Goal: Information Seeking & Learning: Understand process/instructions

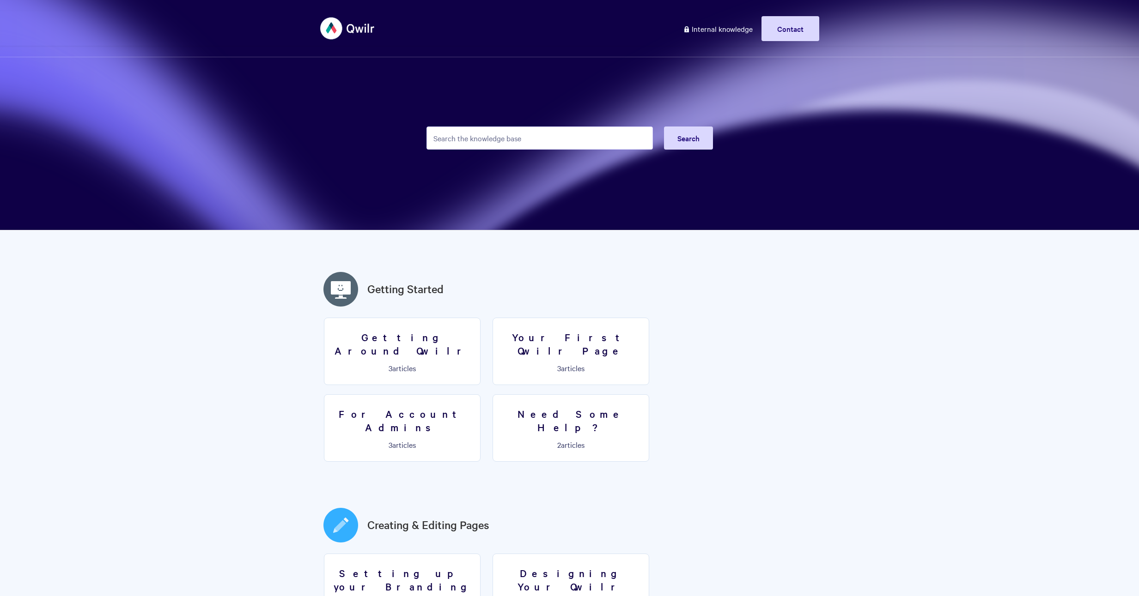
click at [479, 139] on input "Search the knowledge base" at bounding box center [539, 138] width 226 height 23
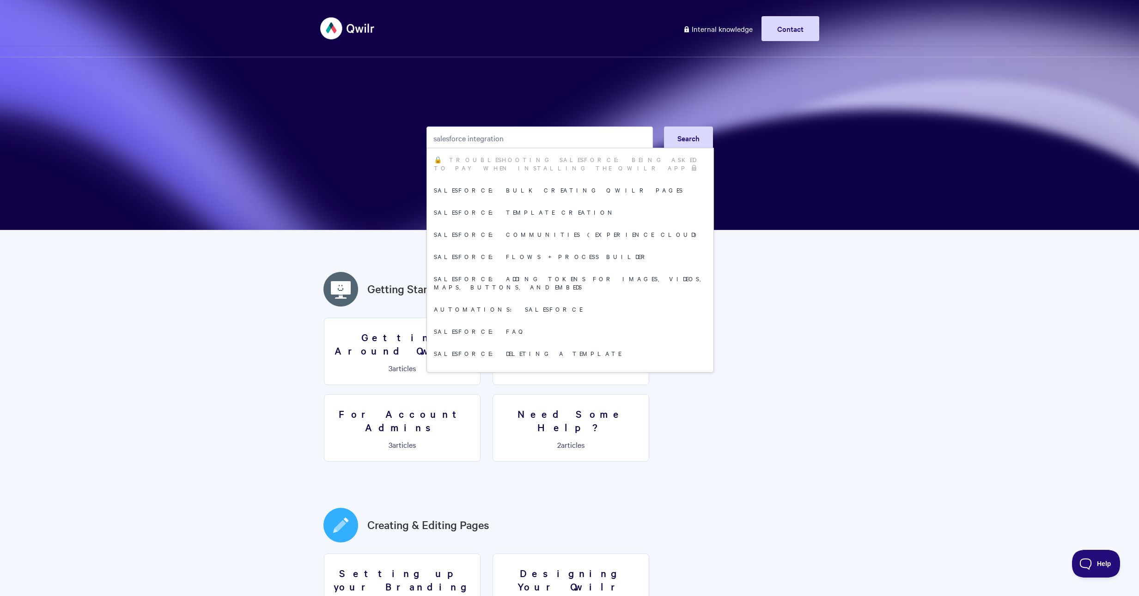
type input "salesforce integration"
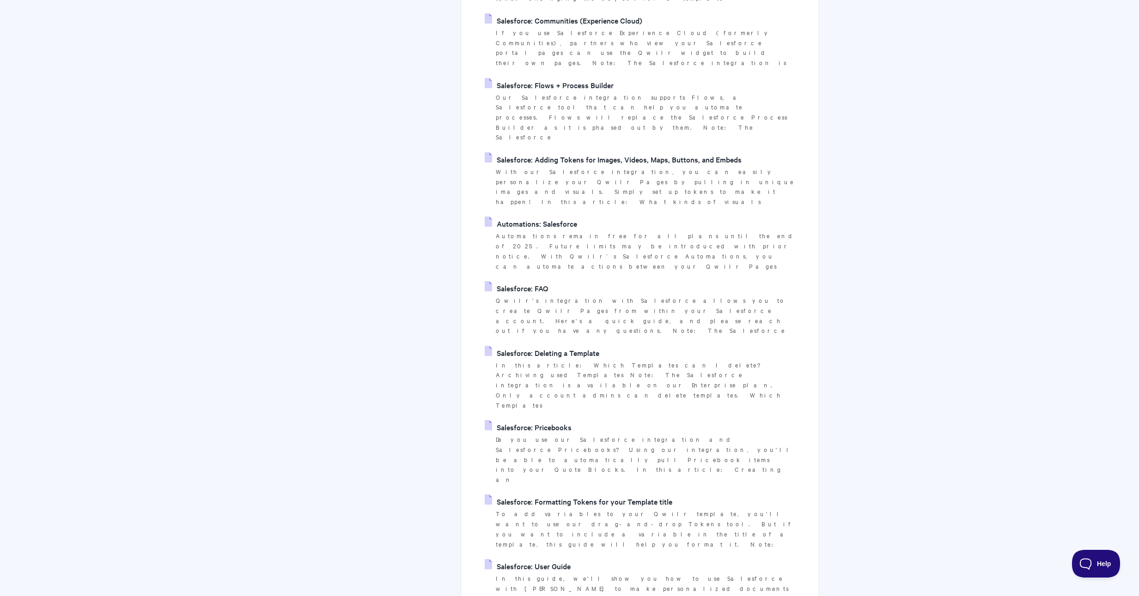
scroll to position [440, 0]
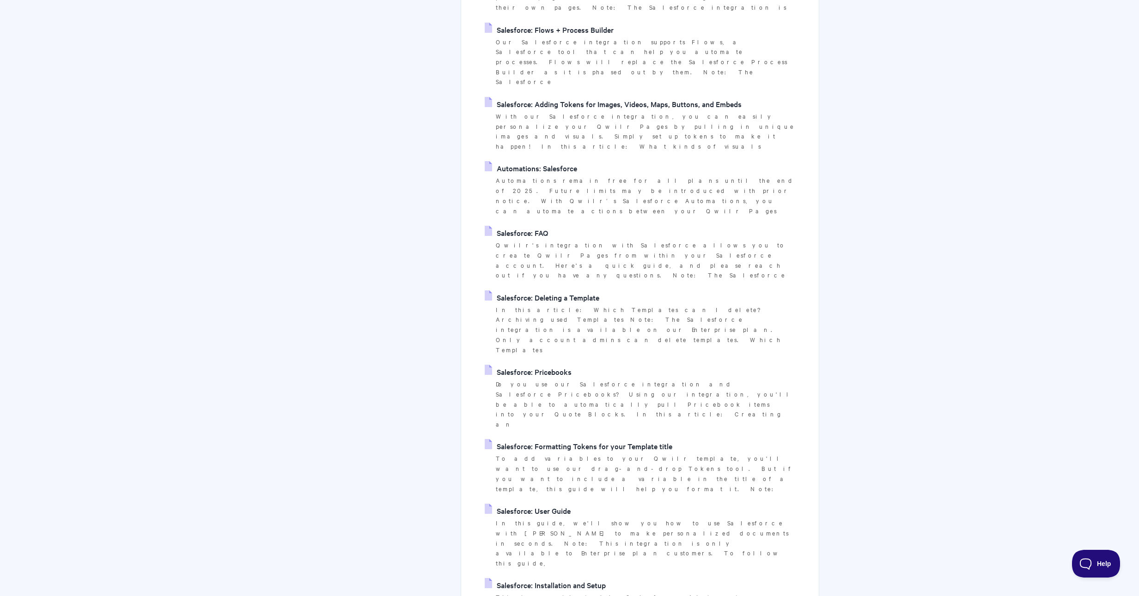
click at [547, 578] on link "Salesforce: Installation and Setup" at bounding box center [545, 585] width 121 height 14
click at [547, 504] on link "Salesforce: User Guide" at bounding box center [528, 511] width 86 height 14
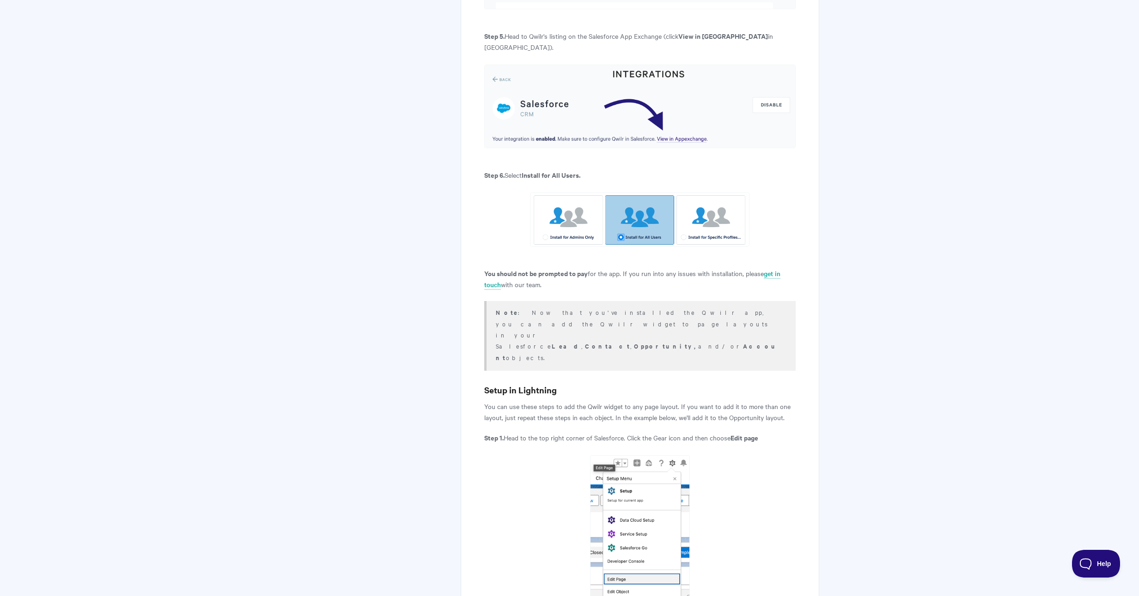
scroll to position [862, 0]
drag, startPoint x: 514, startPoint y: 327, endPoint x: 717, endPoint y: 324, distance: 202.8
click at [717, 401] on p "You can use these steps to add the Qwilr widget to any page layout. If you want…" at bounding box center [639, 412] width 311 height 22
click at [591, 383] on h3 "Setup in Lightning" at bounding box center [639, 389] width 311 height 13
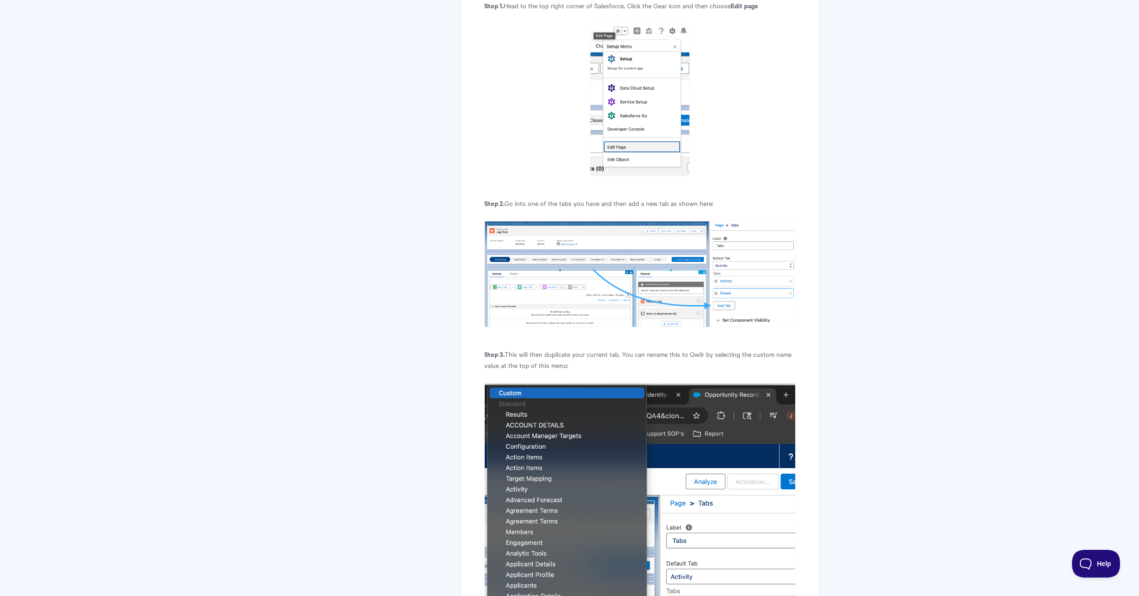
scroll to position [1391, 0]
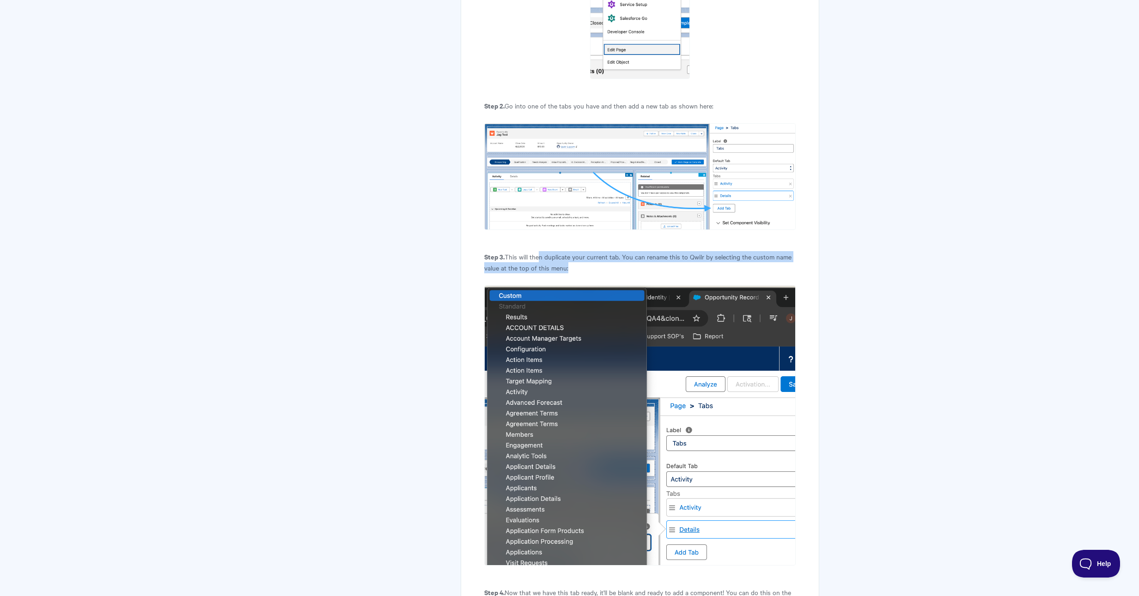
drag, startPoint x: 542, startPoint y: 176, endPoint x: 674, endPoint y: 183, distance: 131.8
click at [674, 251] on p "Step 3. This will then duplicate your current tab. You can rename this to Qwilr…" at bounding box center [639, 262] width 311 height 22
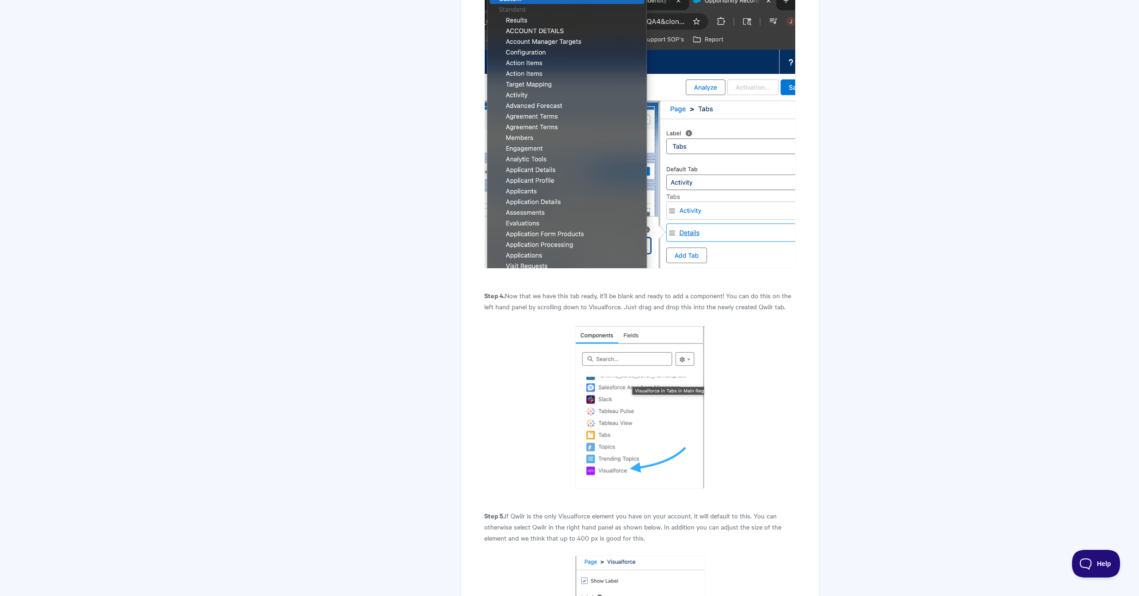
scroll to position [1392, 0]
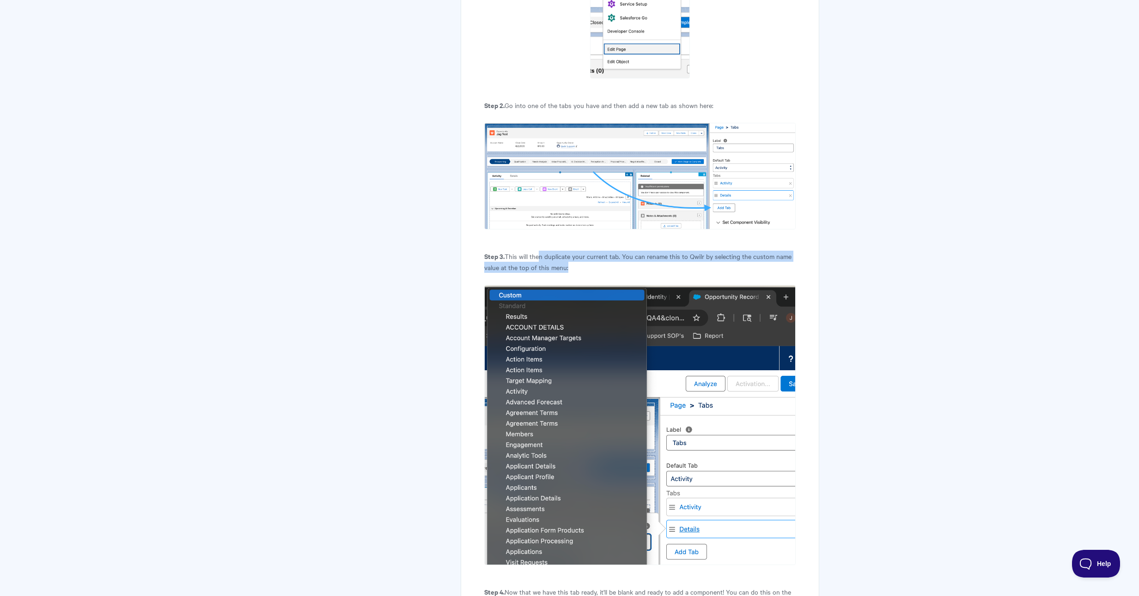
click at [597, 251] on p "Step 3. This will then duplicate your current tab. You can rename this to Qwilr…" at bounding box center [639, 262] width 311 height 22
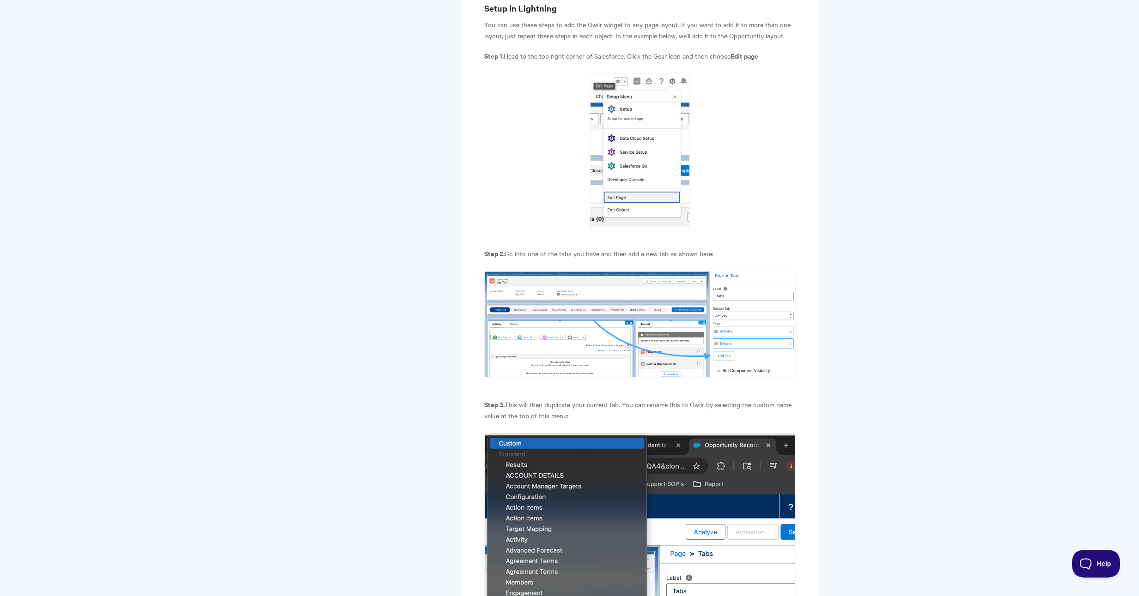
scroll to position [1183, 0]
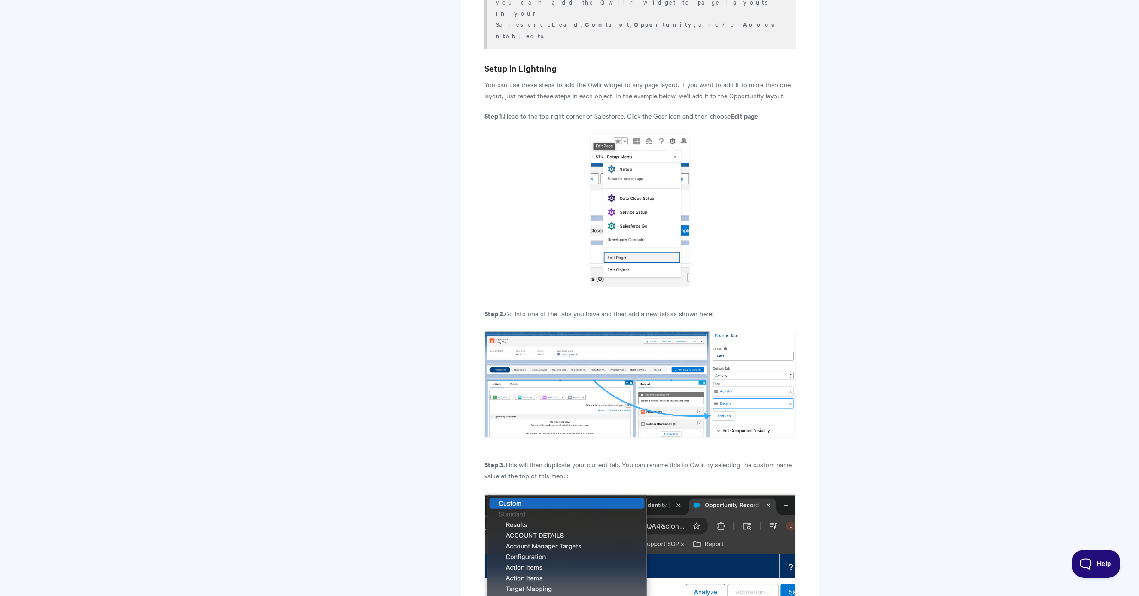
click at [681, 331] on img at bounding box center [639, 384] width 311 height 107
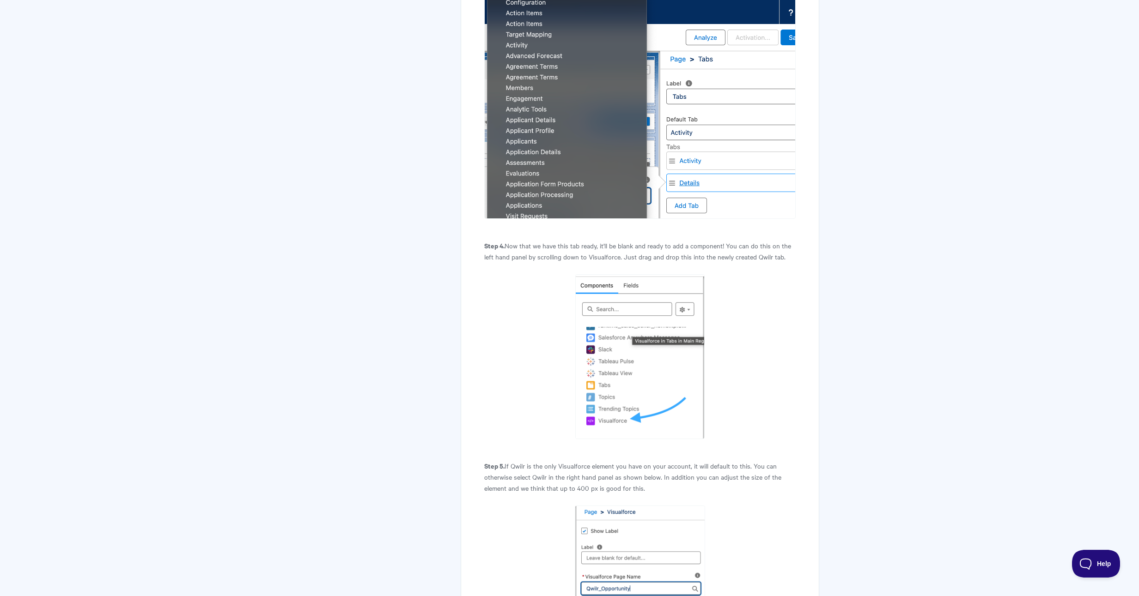
scroll to position [1961, 0]
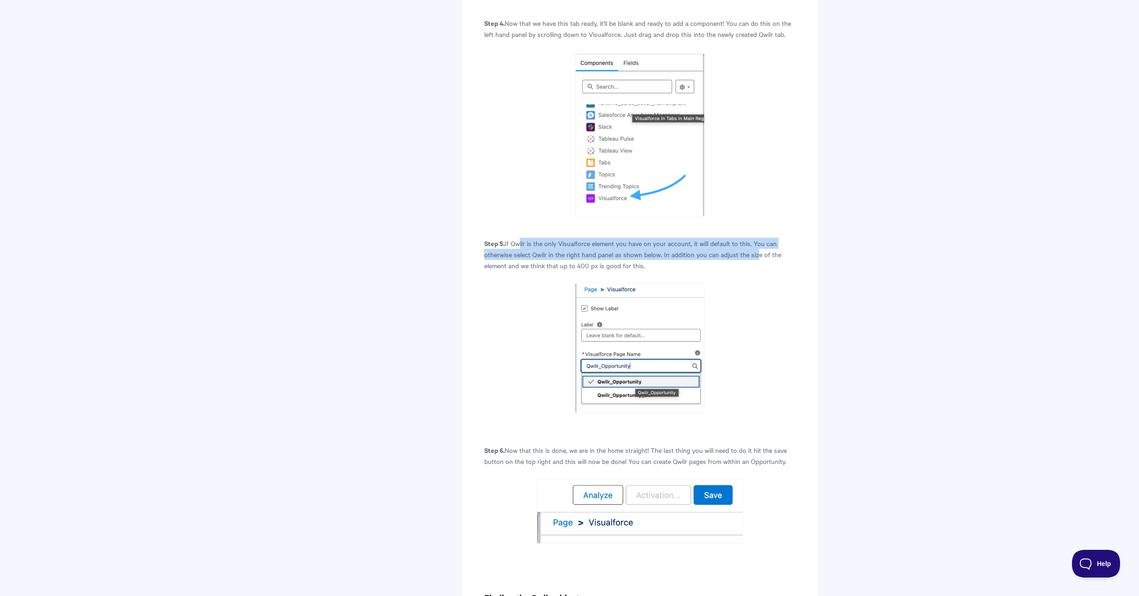
drag, startPoint x: 518, startPoint y: 163, endPoint x: 753, endPoint y: 180, distance: 235.8
click at [753, 238] on p "Step 5. If Qwilr is the only Visualforce element you have on your account, it w…" at bounding box center [639, 254] width 311 height 33
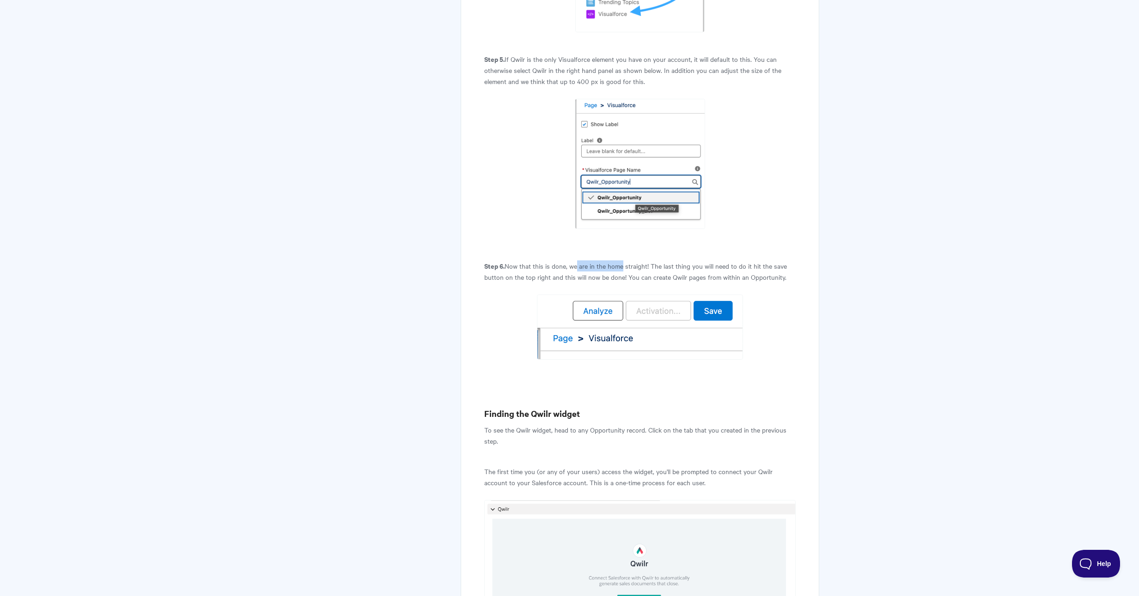
drag, startPoint x: 574, startPoint y: 186, endPoint x: 620, endPoint y: 188, distance: 45.8
click at [620, 261] on p "Step 6. Now that this is done, we are in the home straight! The last thing you …" at bounding box center [639, 272] width 311 height 22
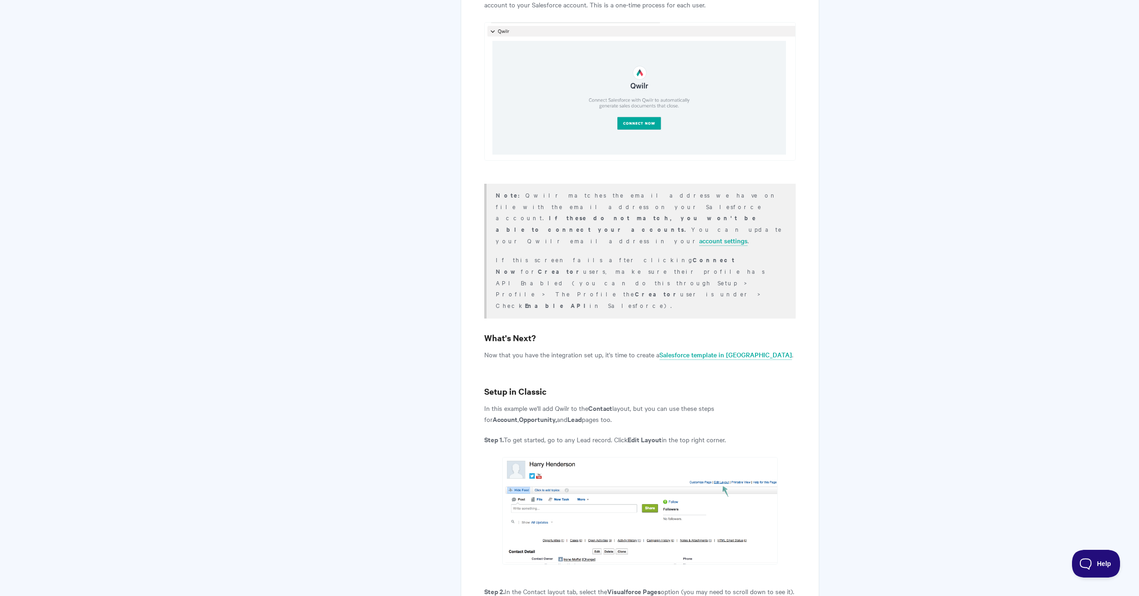
scroll to position [2687, 0]
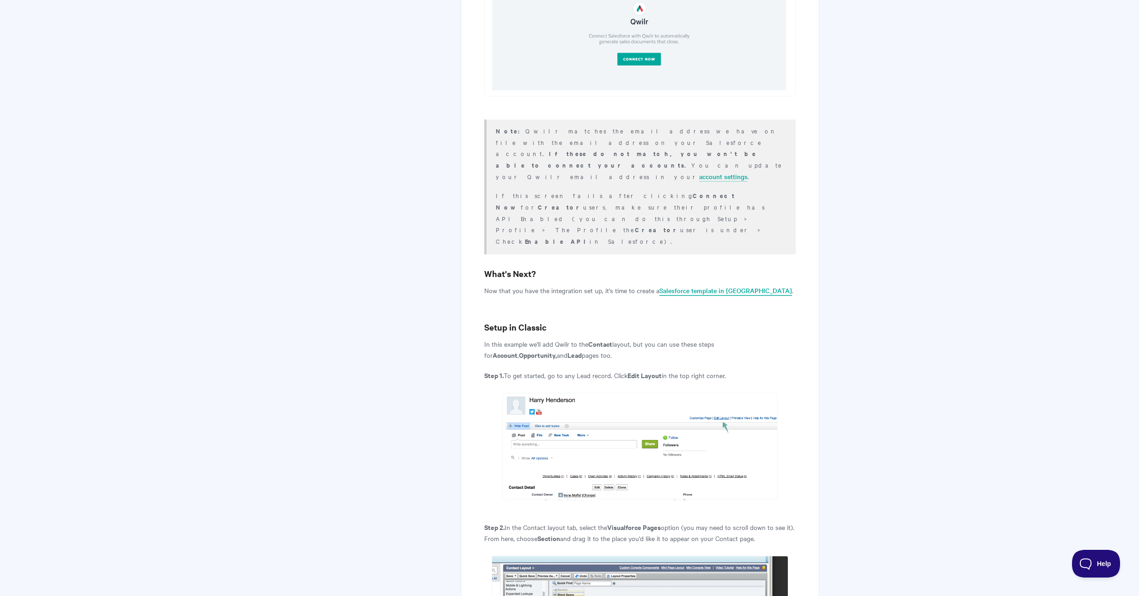
click at [710, 286] on link "Salesforce template in Qwilr" at bounding box center [725, 291] width 133 height 10
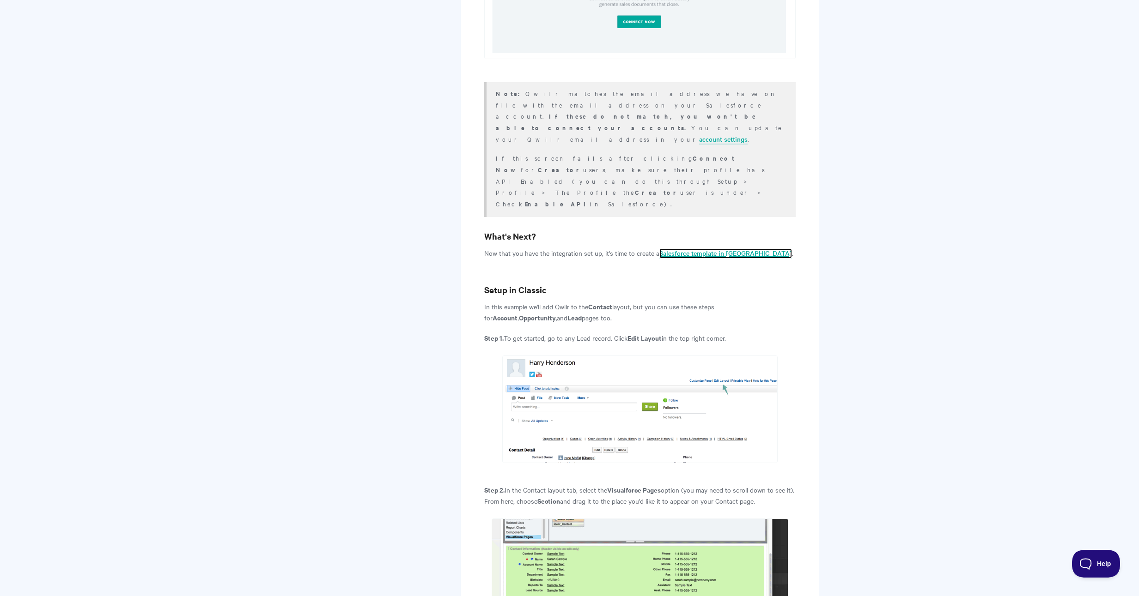
scroll to position [2777, 0]
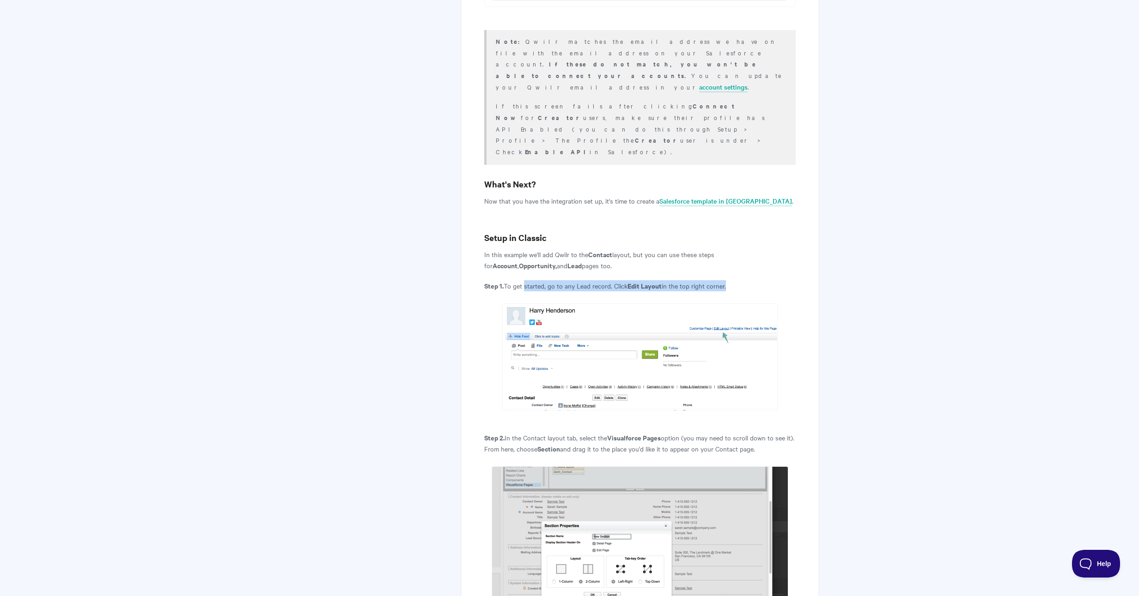
drag, startPoint x: 525, startPoint y: 146, endPoint x: 747, endPoint y: 146, distance: 221.8
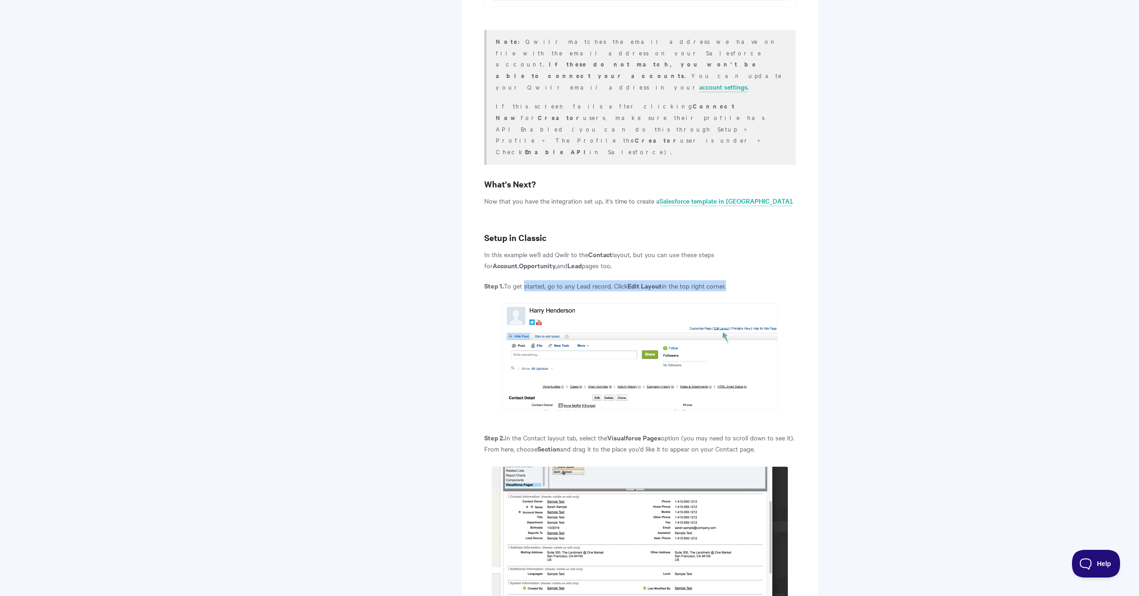
click at [747, 280] on p "Step 1. To get started, go to any Lead record. Click Edit Layout in the top rig…" at bounding box center [639, 285] width 311 height 11
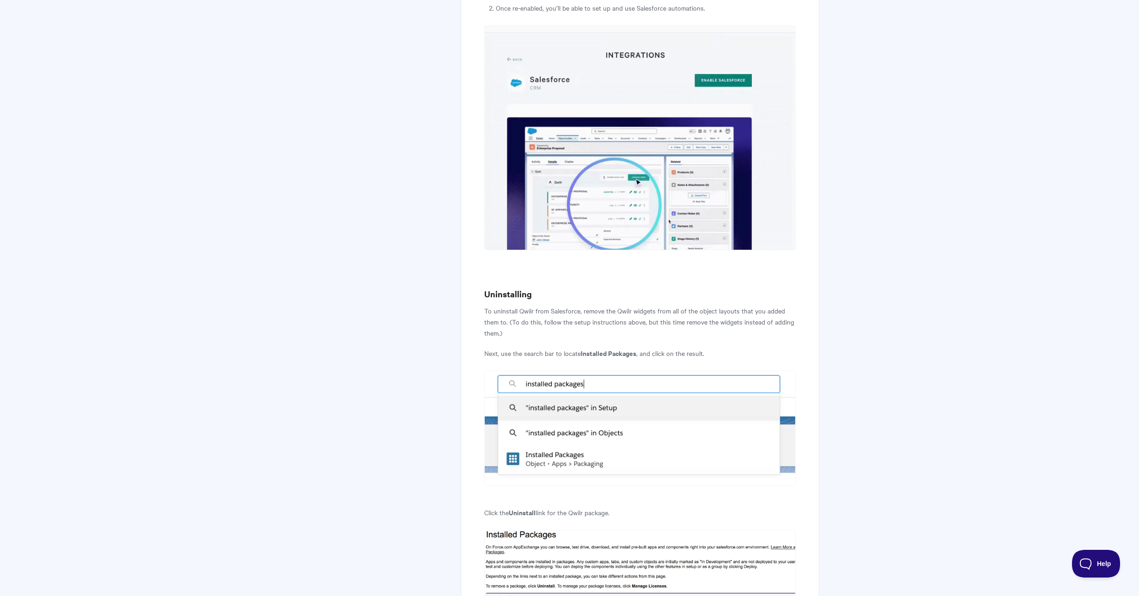
scroll to position [4272, 0]
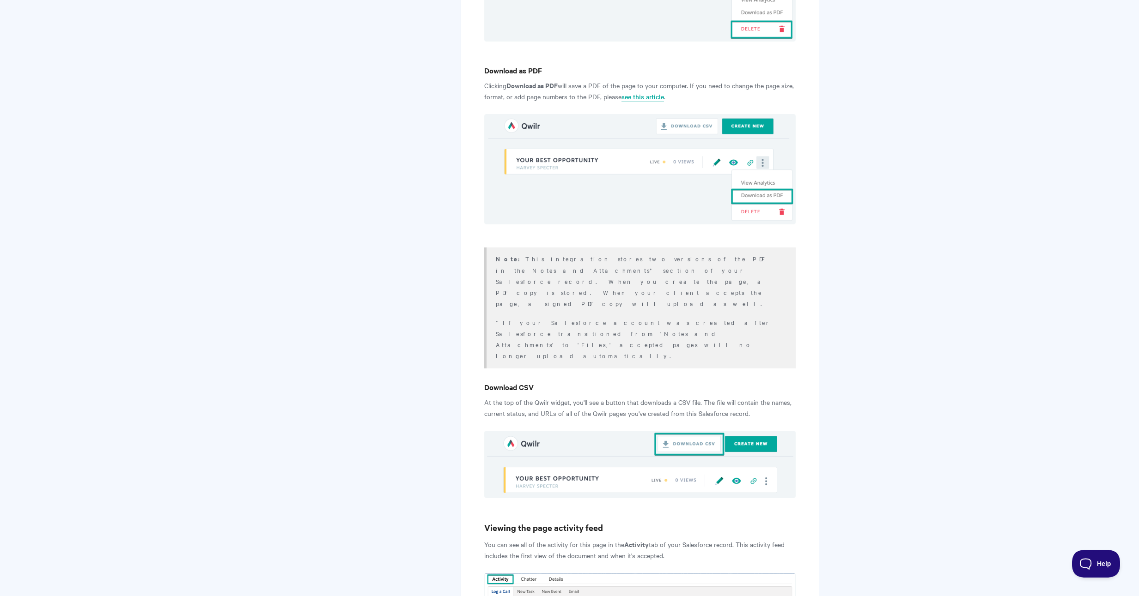
scroll to position [3204, 0]
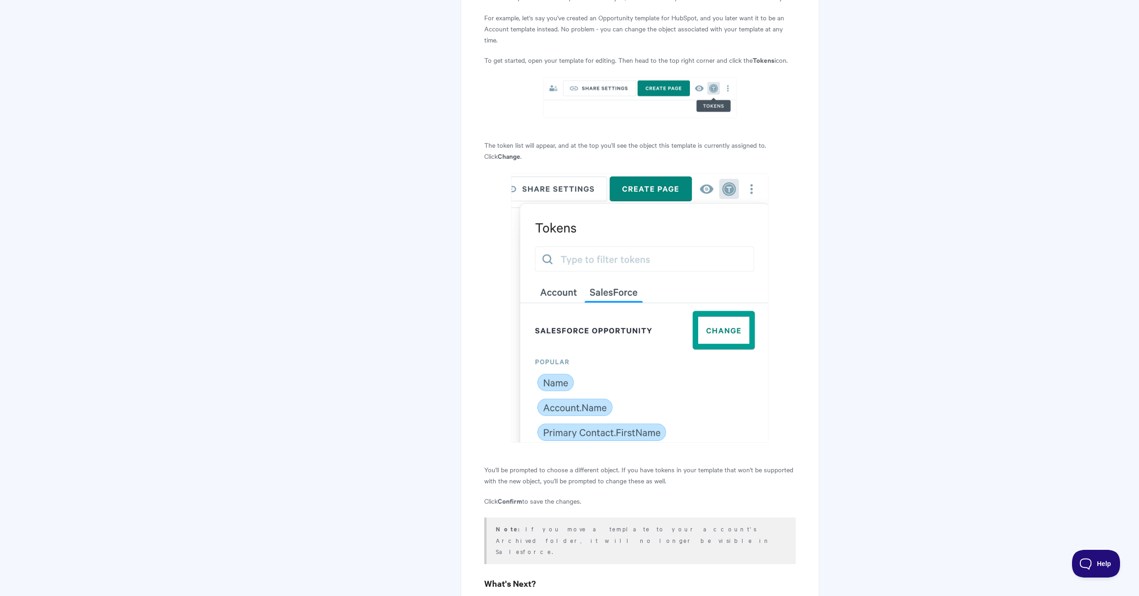
scroll to position [4033, 0]
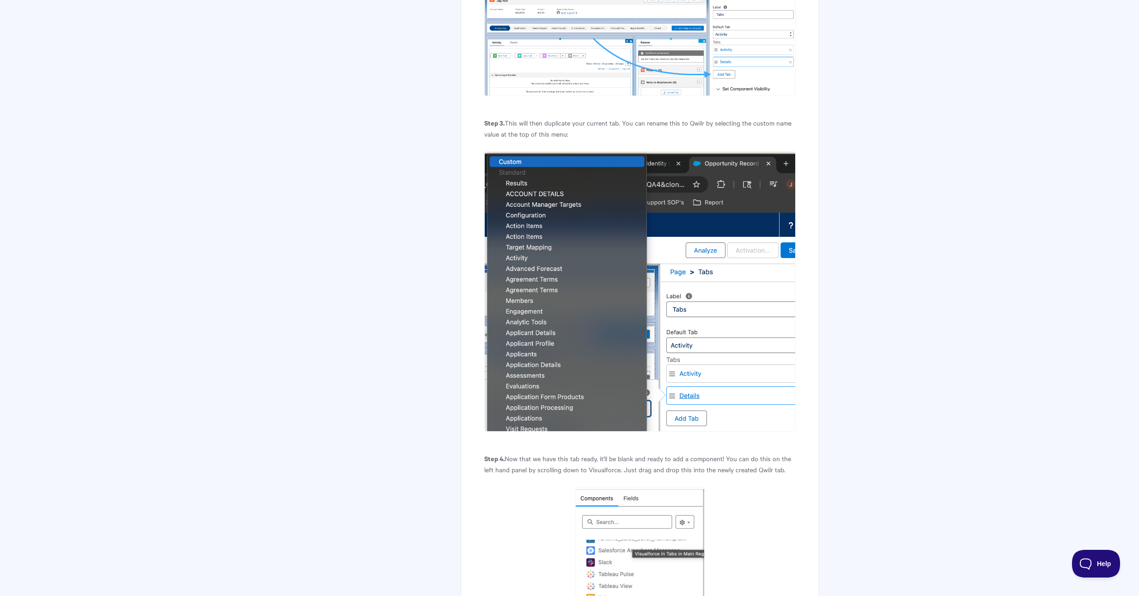
scroll to position [1525, 0]
drag, startPoint x: 561, startPoint y: 378, endPoint x: 681, endPoint y: 387, distance: 120.0
click at [681, 454] on p "Step 4. Now that we have this tab ready, it'll be blank and ready to add a comp…" at bounding box center [639, 465] width 311 height 22
click at [668, 454] on p "Step 4. Now that we have this tab ready, it'll be blank and ready to add a comp…" at bounding box center [639, 465] width 311 height 22
drag, startPoint x: 580, startPoint y: 380, endPoint x: 664, endPoint y: 379, distance: 83.6
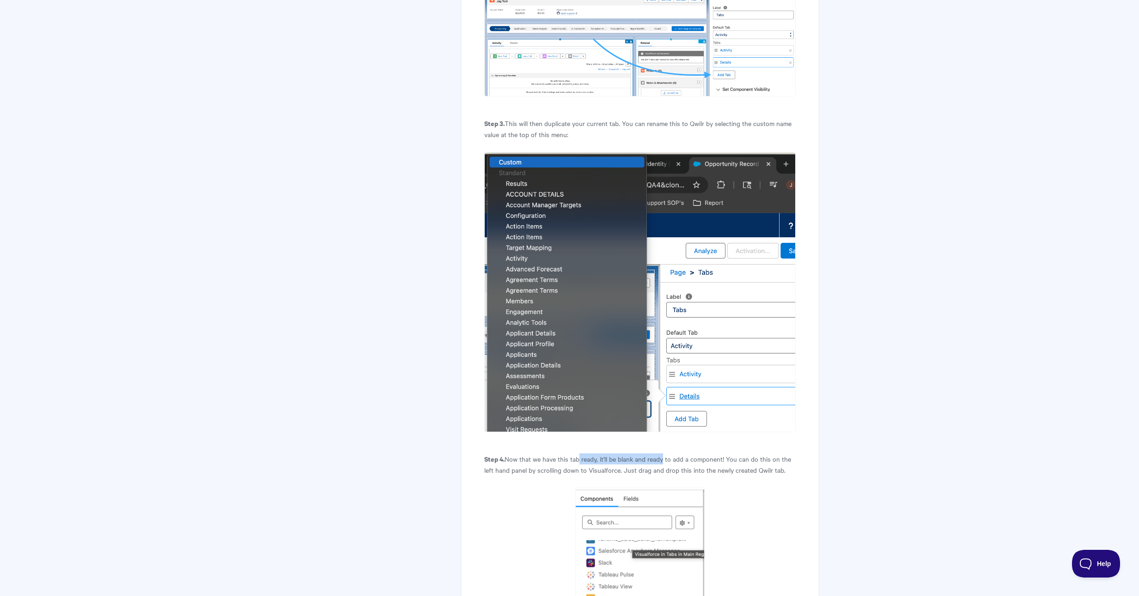
click at [664, 454] on p "Step 4. Now that we have this tab ready, it'll be blank and ready to add a comp…" at bounding box center [639, 465] width 311 height 22
click at [684, 454] on p "Step 4. Now that we have this tab ready, it'll be blank and ready to add a comp…" at bounding box center [639, 465] width 311 height 22
drag, startPoint x: 668, startPoint y: 379, endPoint x: 773, endPoint y: 382, distance: 105.4
click at [773, 454] on p "Step 4. Now that we have this tab ready, it'll be blank and ready to add a comp…" at bounding box center [639, 465] width 311 height 22
click at [775, 454] on p "Step 4. Now that we have this tab ready, it'll be blank and ready to add a comp…" at bounding box center [639, 465] width 311 height 22
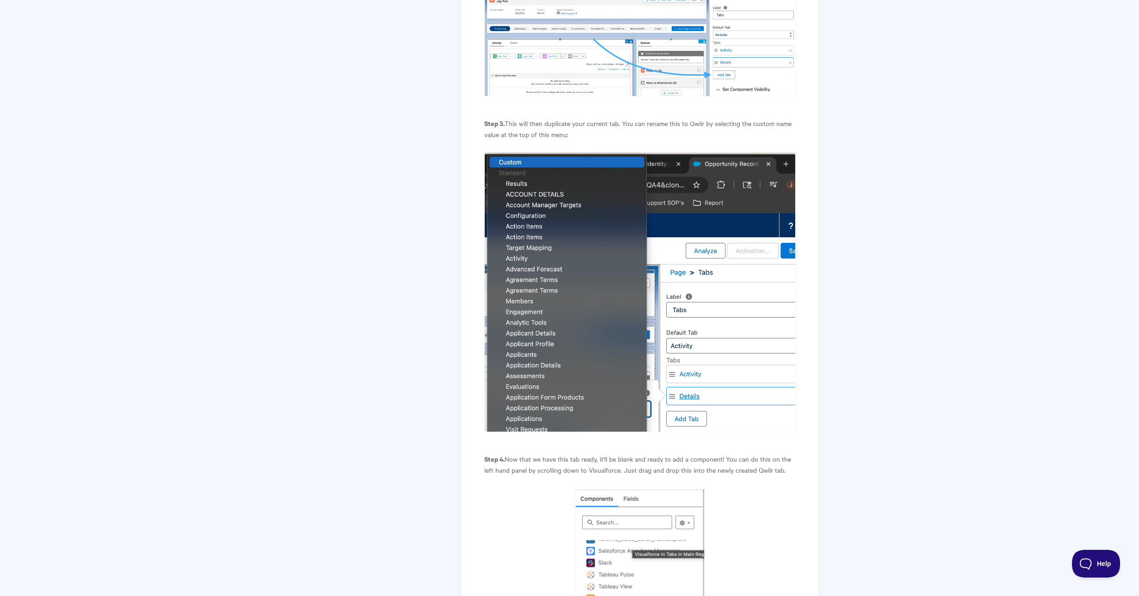
click at [775, 454] on p "Step 4. Now that we have this tab ready, it'll be blank and ready to add a comp…" at bounding box center [639, 465] width 311 height 22
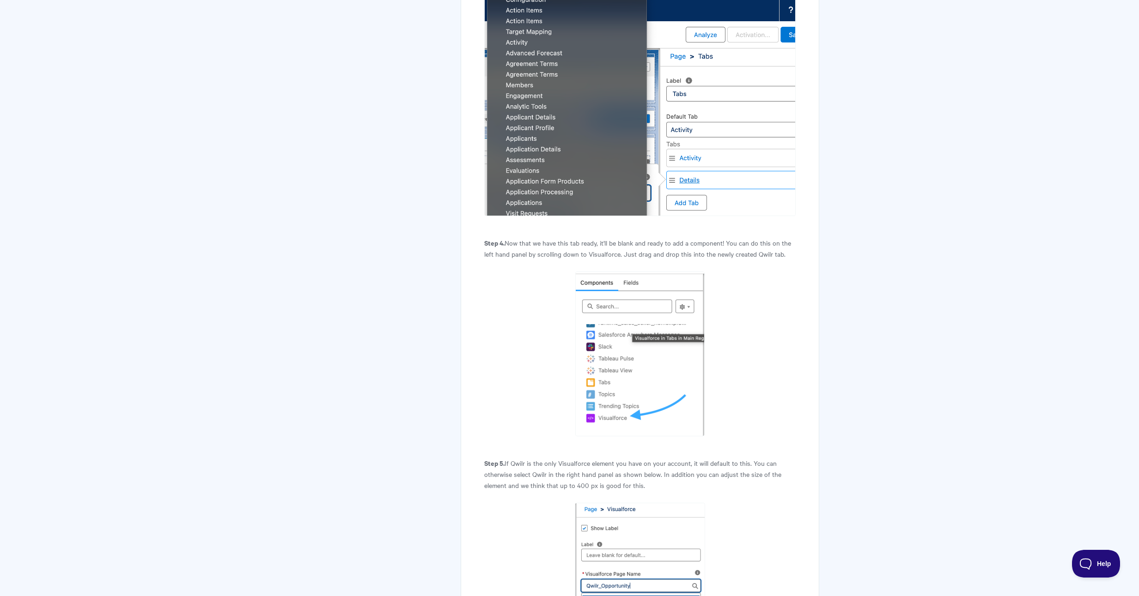
scroll to position [1853, 0]
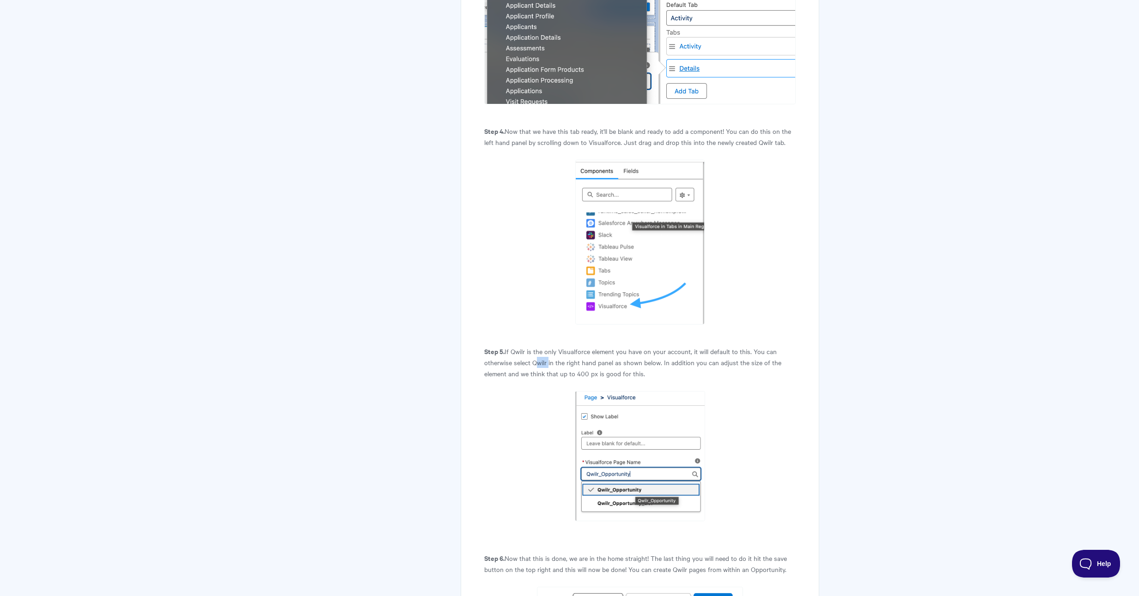
drag, startPoint x: 532, startPoint y: 281, endPoint x: 547, endPoint y: 282, distance: 15.3
click at [547, 346] on p "Step 5. If Qwilr is the only Visualforce element you have on your account, it w…" at bounding box center [639, 362] width 311 height 33
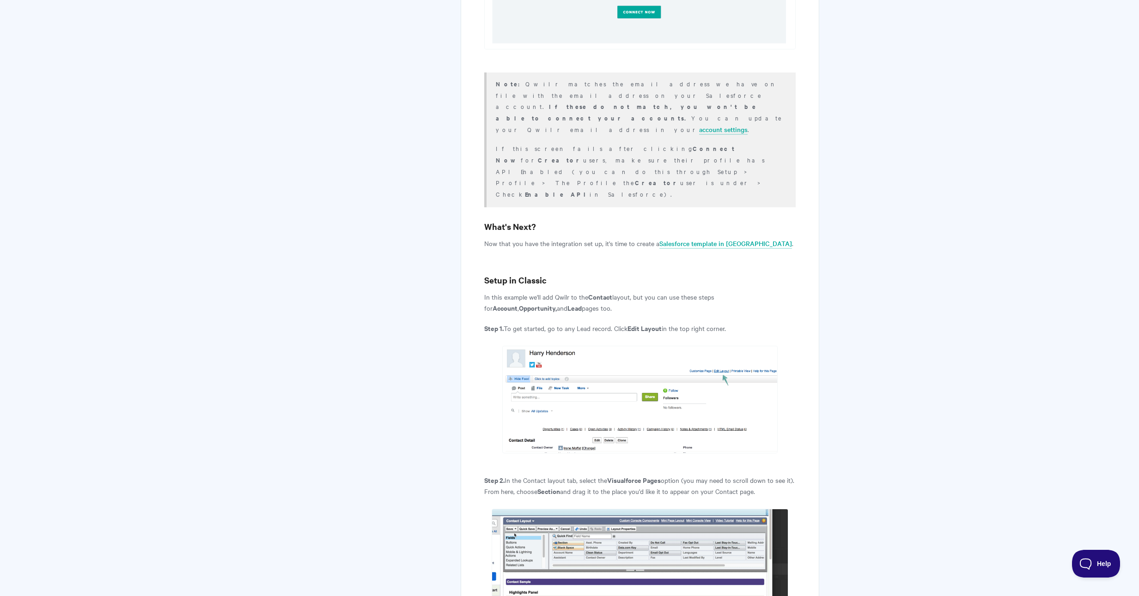
scroll to position [2737, 0]
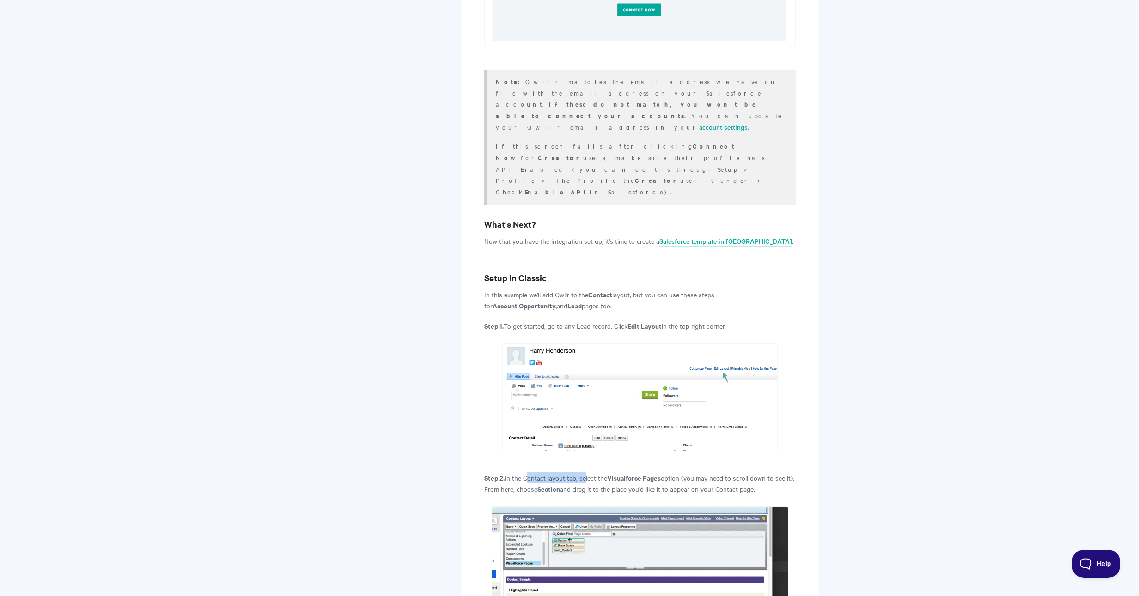
drag, startPoint x: 526, startPoint y: 340, endPoint x: 584, endPoint y: 338, distance: 58.2
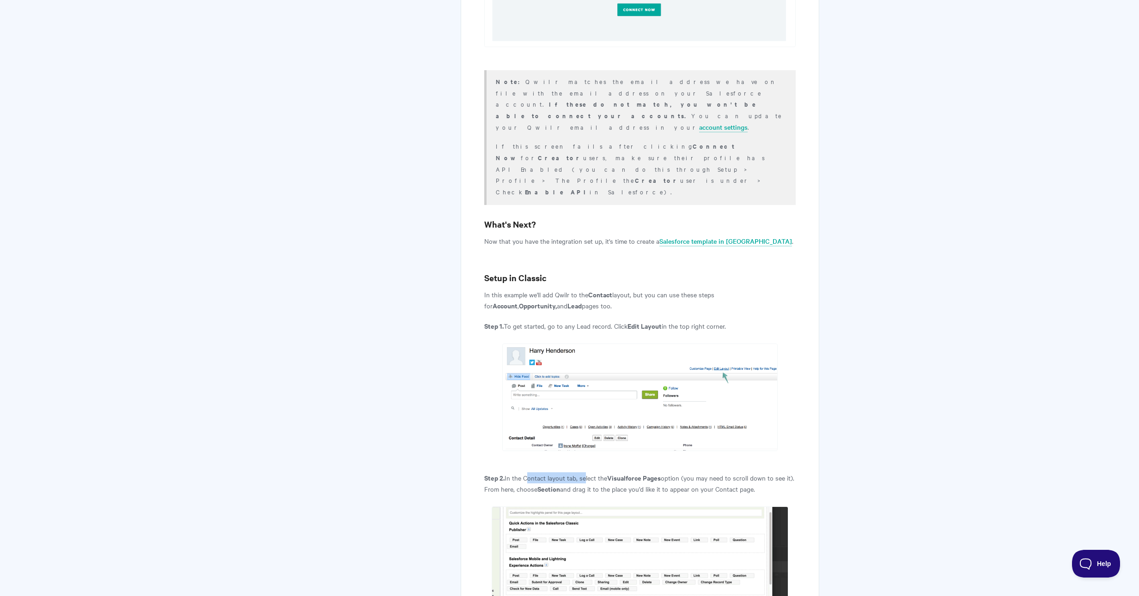
click at [584, 473] on p "Step 2. In the Contact layout tab, select the Visualforce Pages option (you may…" at bounding box center [639, 484] width 311 height 22
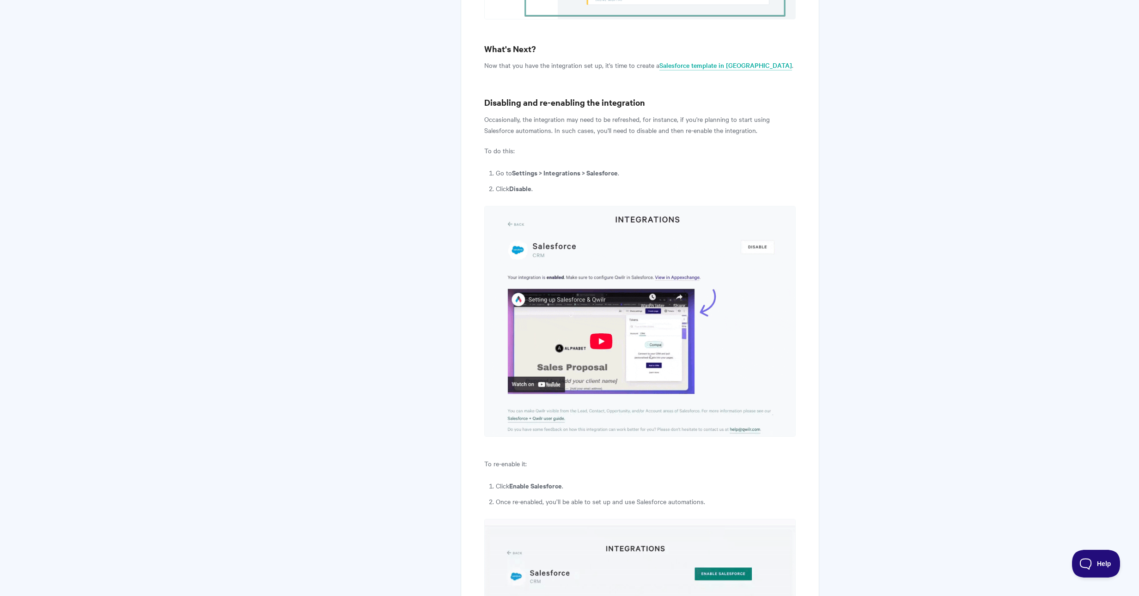
scroll to position [3719, 0]
